Goal: Task Accomplishment & Management: Manage account settings

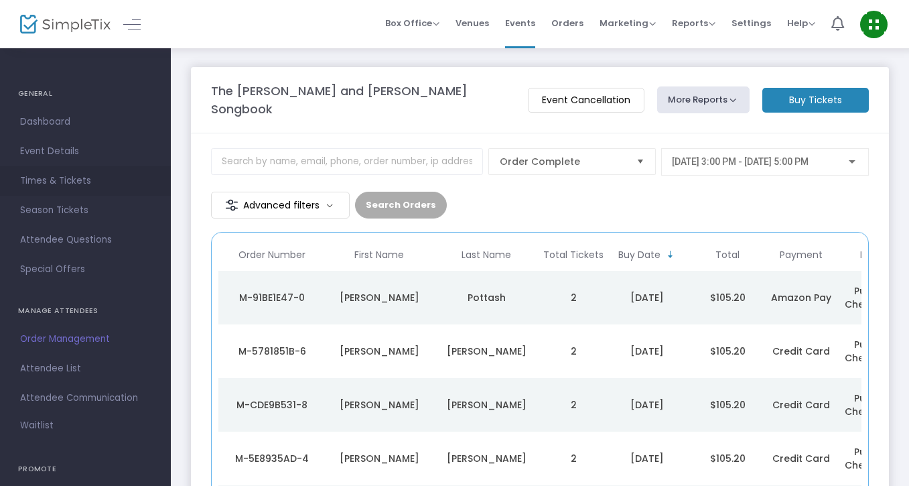
click at [71, 177] on span "Times & Tickets" at bounding box center [85, 180] width 131 height 17
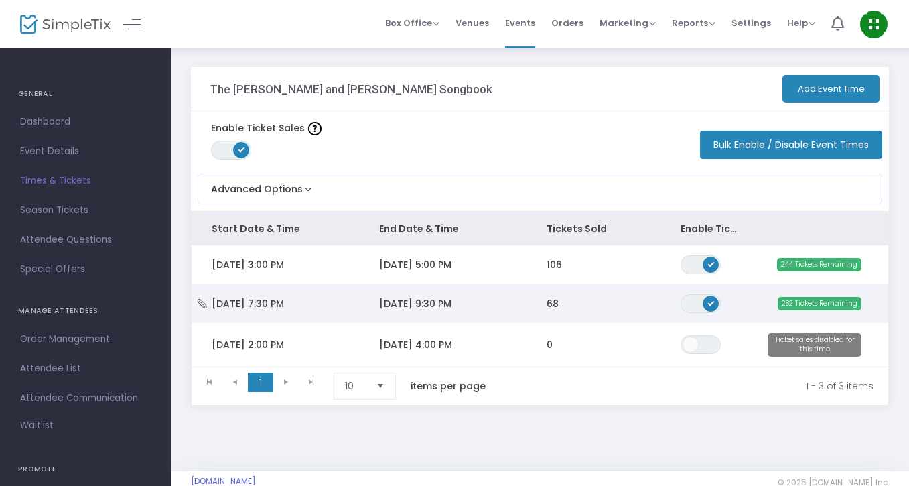
click at [558, 300] on span "68" at bounding box center [553, 303] width 12 height 13
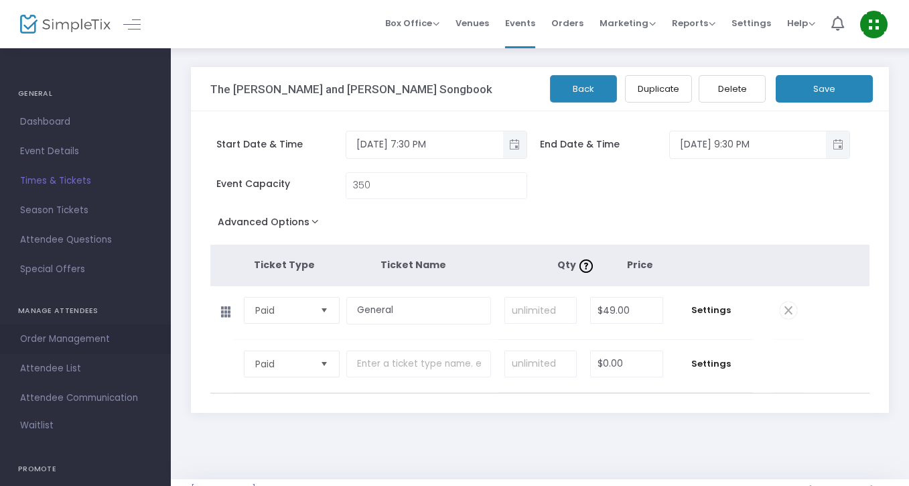
click at [73, 333] on span "Order Management" at bounding box center [85, 338] width 131 height 17
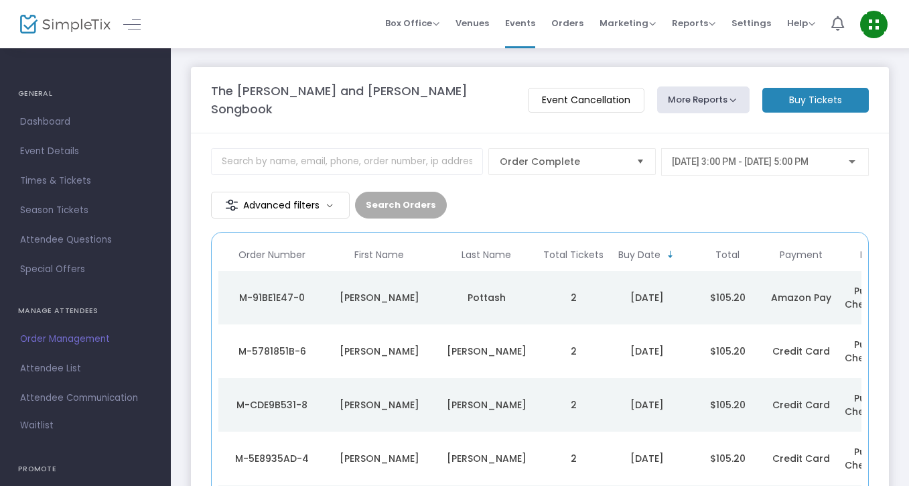
click at [573, 245] on th "Total Tickets" at bounding box center [573, 254] width 67 height 31
click at [711, 156] on span "[DATE] 3:00 PM - [DATE] 5:00 PM" at bounding box center [740, 161] width 137 height 11
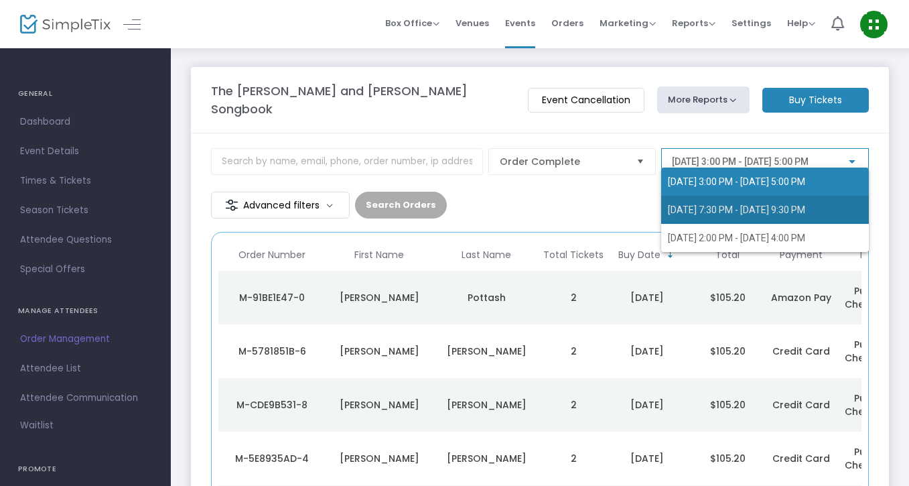
click at [710, 203] on span "8/23/2025 @ 7:30 PM - 8/23/2025 @ 9:30 PM" at bounding box center [765, 210] width 194 height 28
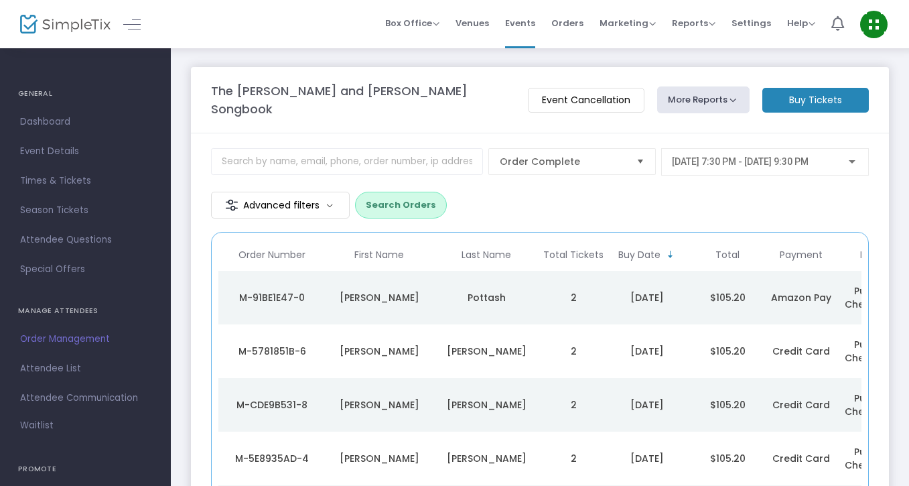
click at [397, 192] on button "Search Orders" at bounding box center [401, 205] width 92 height 27
click at [61, 125] on span "Dashboard" at bounding box center [85, 121] width 131 height 17
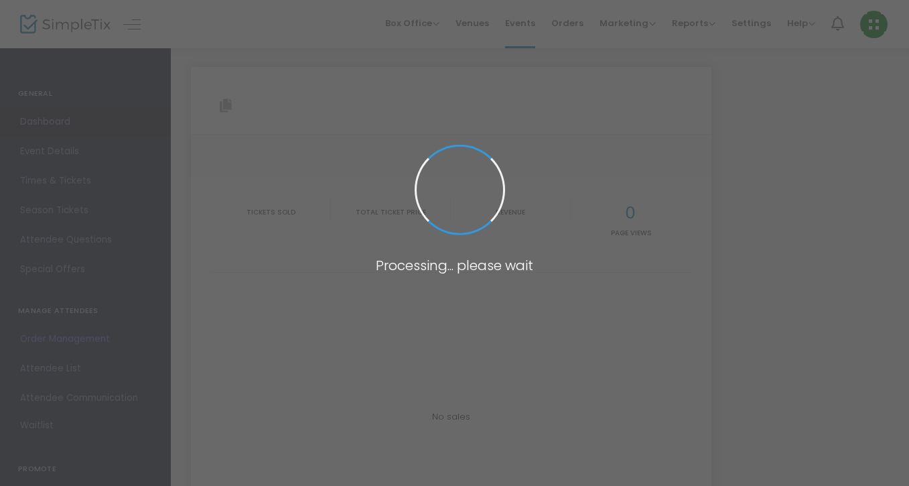
type input "[URL][DOMAIN_NAME][PERSON_NAME][PERSON_NAME]"
